Goal: Task Accomplishment & Management: Complete application form

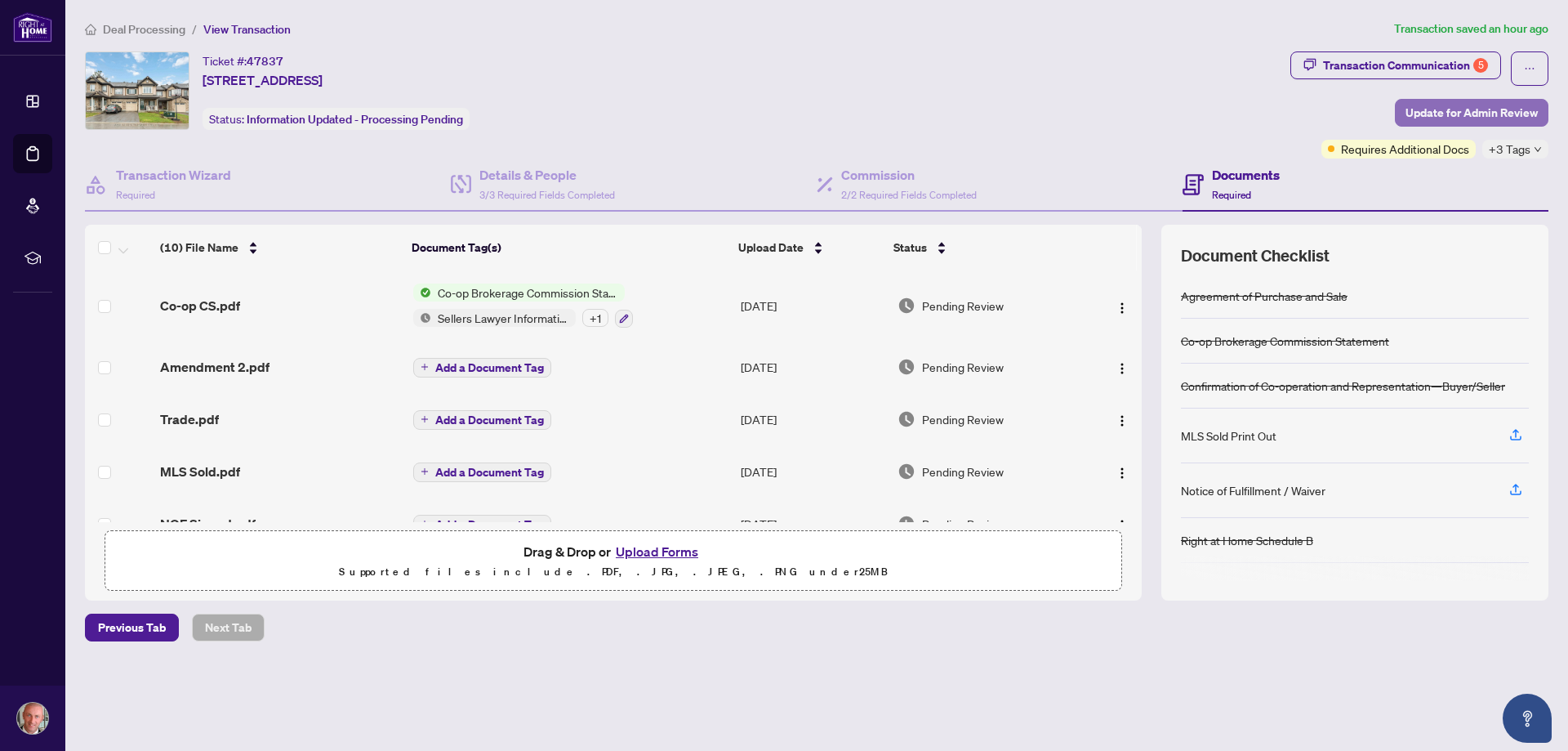
click at [1468, 107] on span "Update for Admin Review" at bounding box center [1471, 113] width 133 height 26
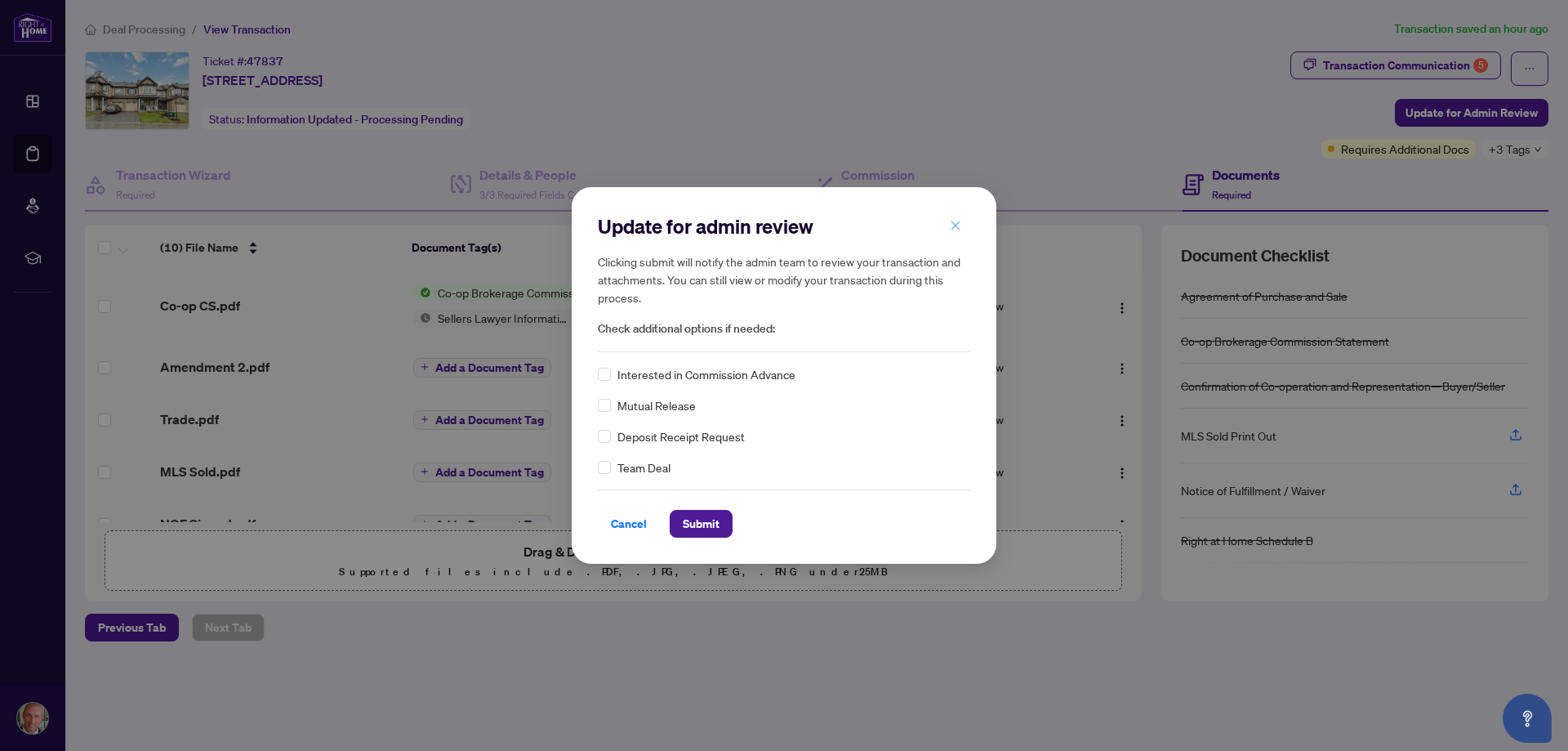
click at [963, 227] on button "button" at bounding box center [956, 225] width 33 height 28
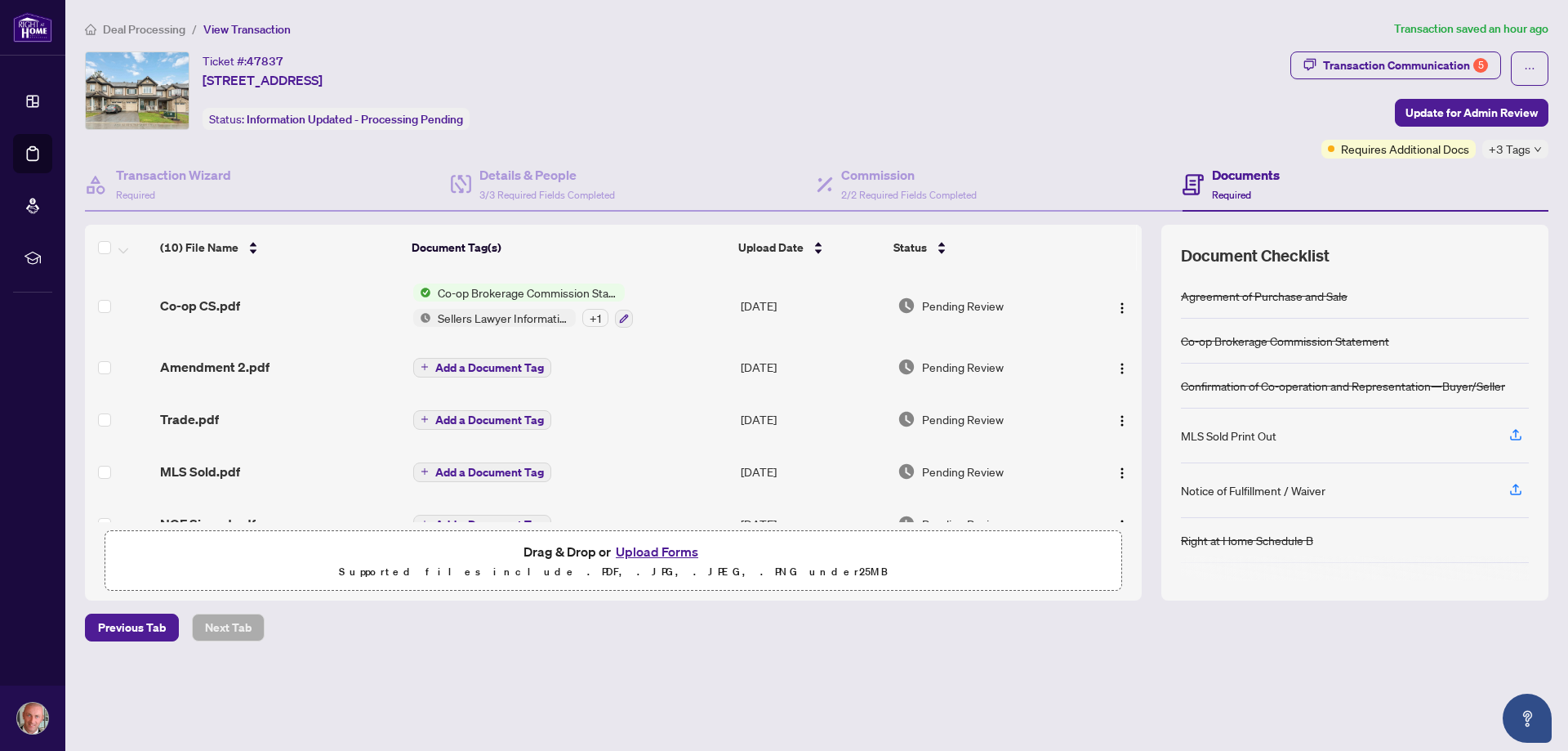
click at [1361, 79] on span "Transaction Communication 5" at bounding box center [1395, 69] width 210 height 34
click at [1361, 64] on div "Transaction Communication 5" at bounding box center [1405, 65] width 165 height 26
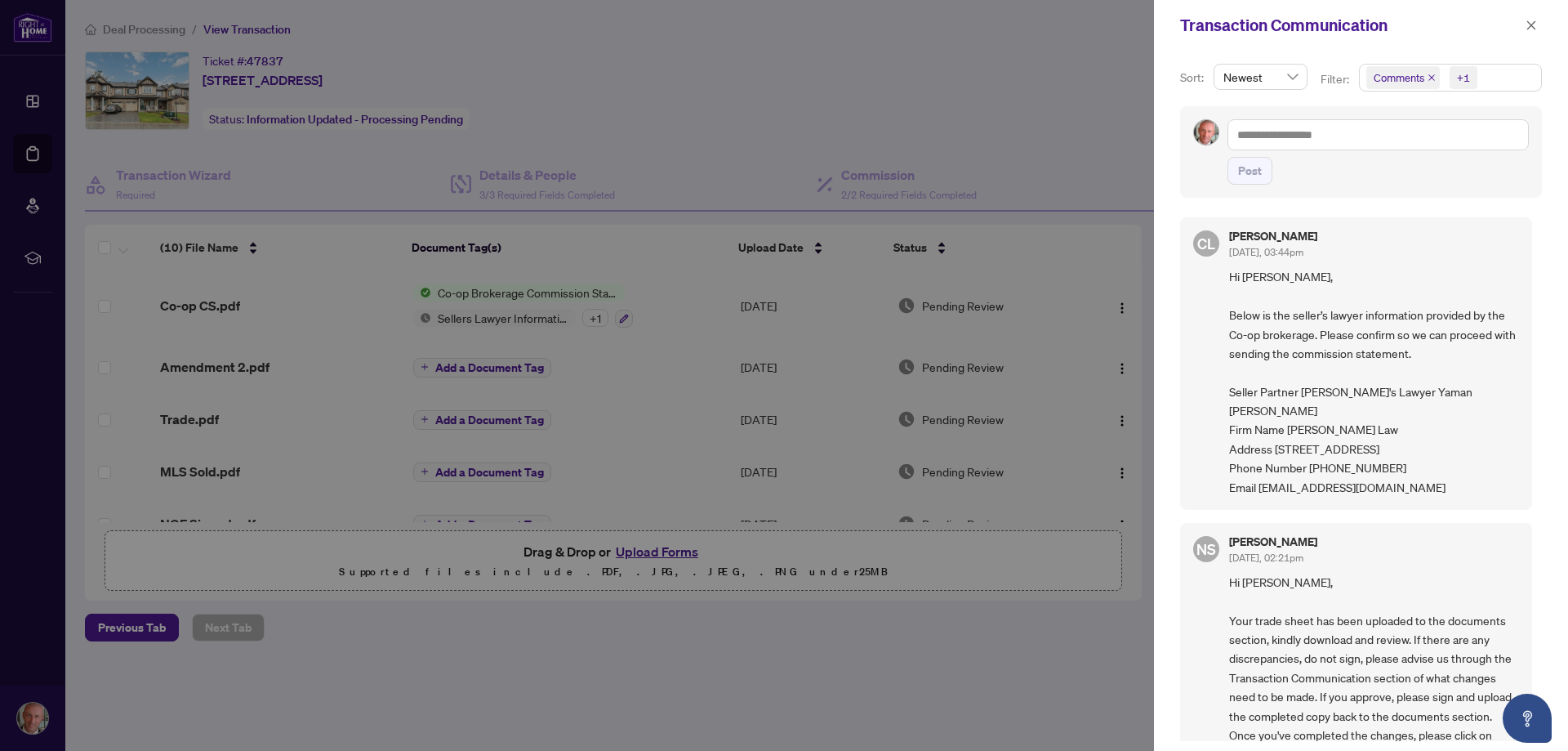
click at [1067, 139] on div at bounding box center [784, 375] width 1568 height 751
click at [1527, 24] on icon "close" at bounding box center [1531, 25] width 11 height 11
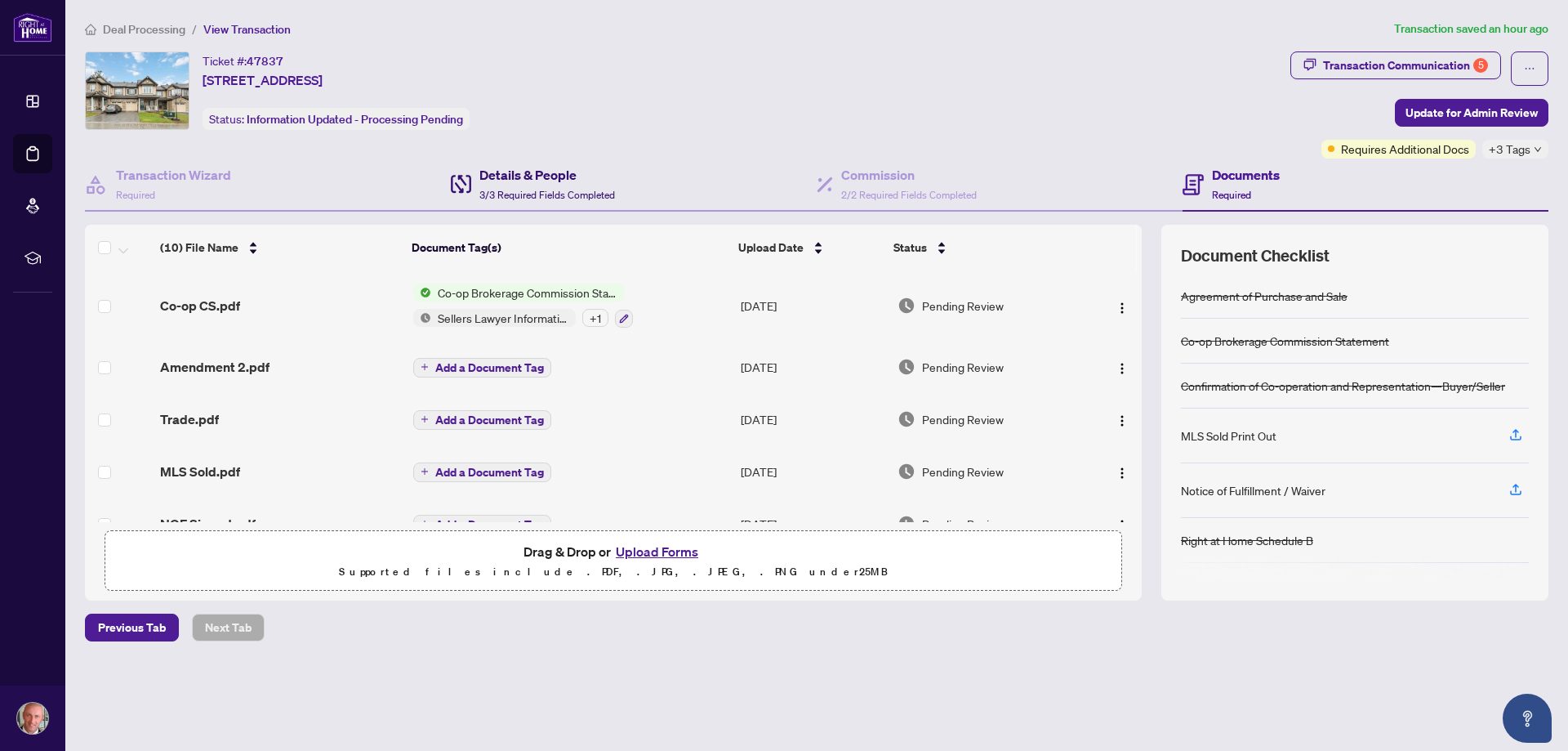
click at [553, 175] on h4 "Details & People" at bounding box center [548, 175] width 136 height 20
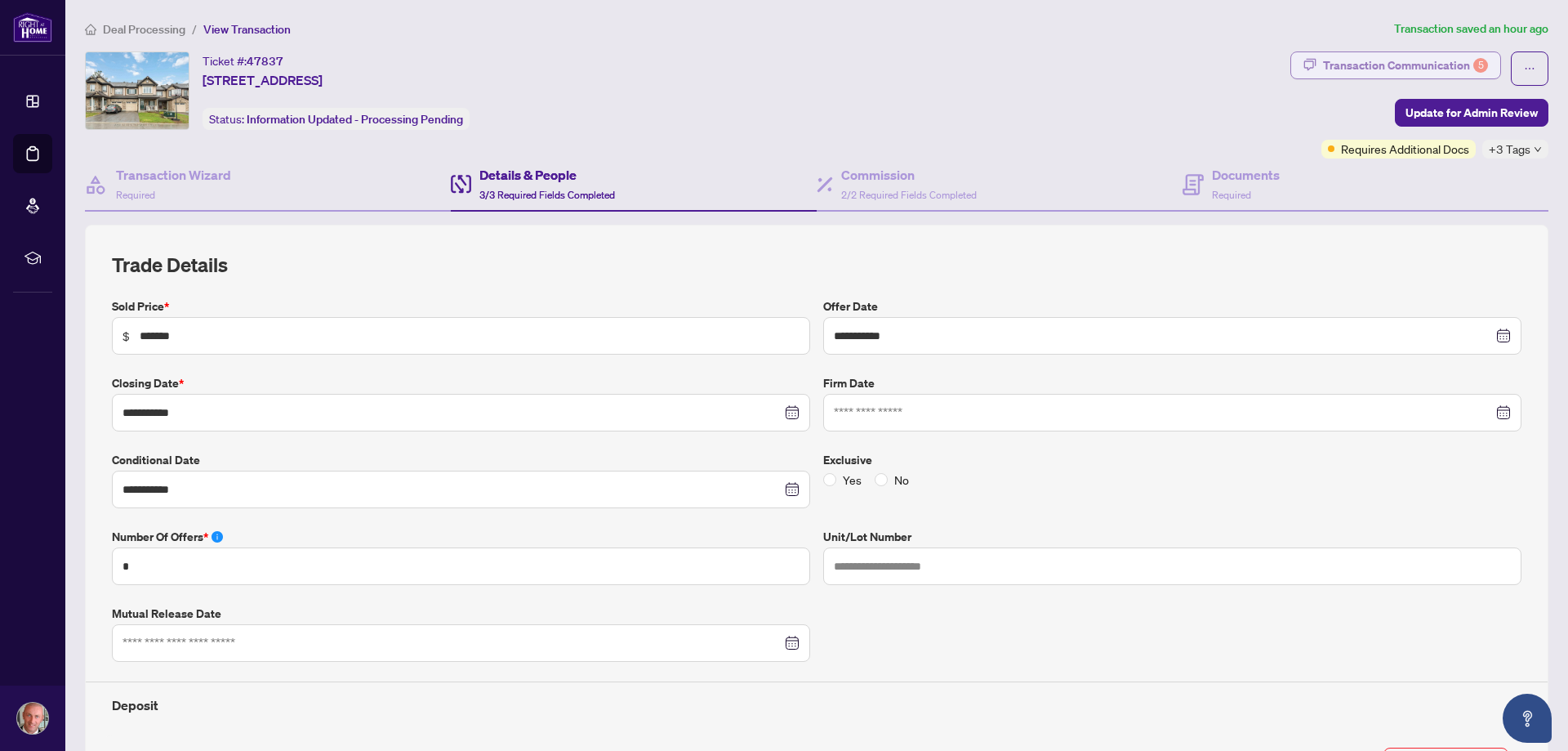
click at [1353, 58] on div "Transaction Communication 5" at bounding box center [1405, 65] width 165 height 26
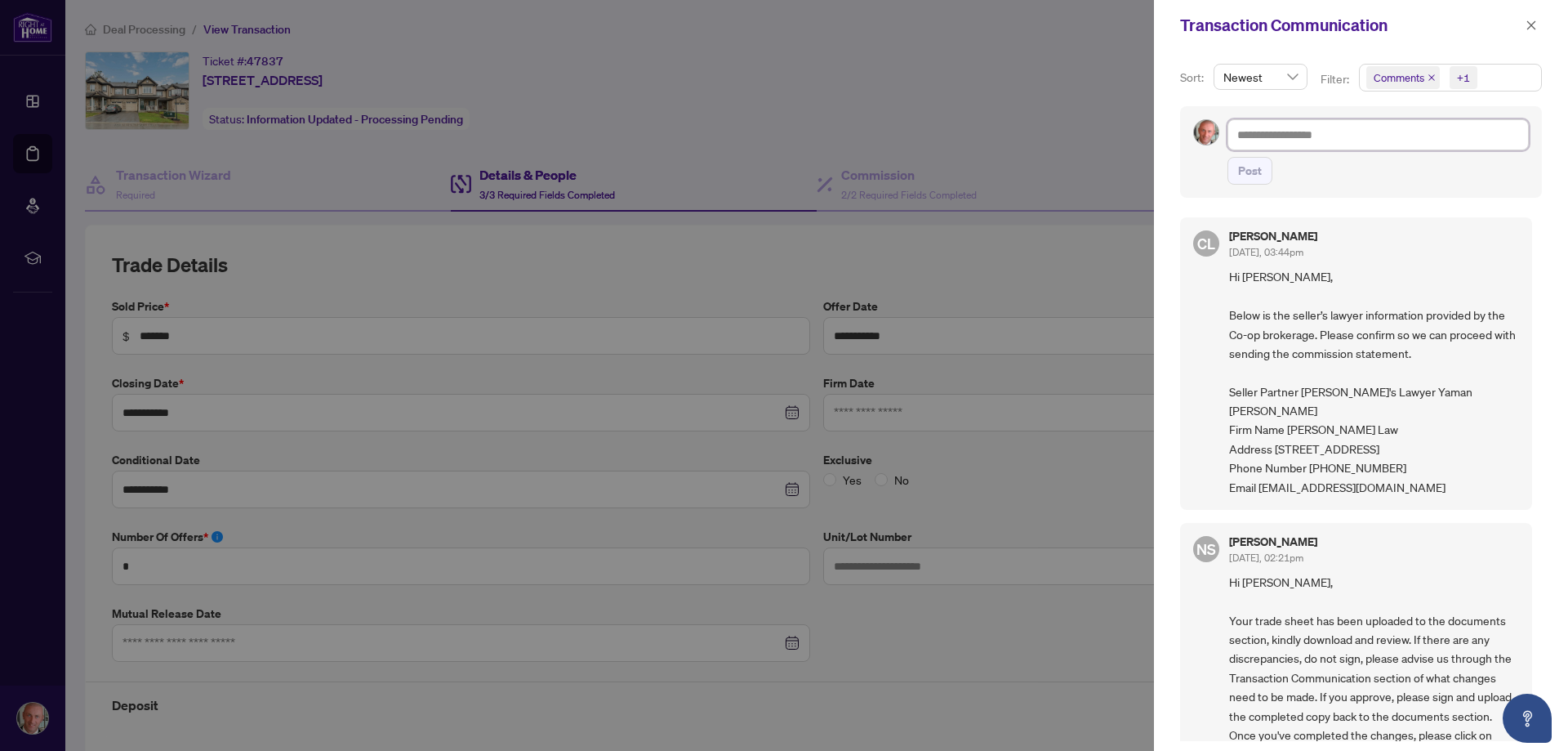
click at [1285, 129] on textarea at bounding box center [1378, 135] width 301 height 31
